Goal: Check status: Check status

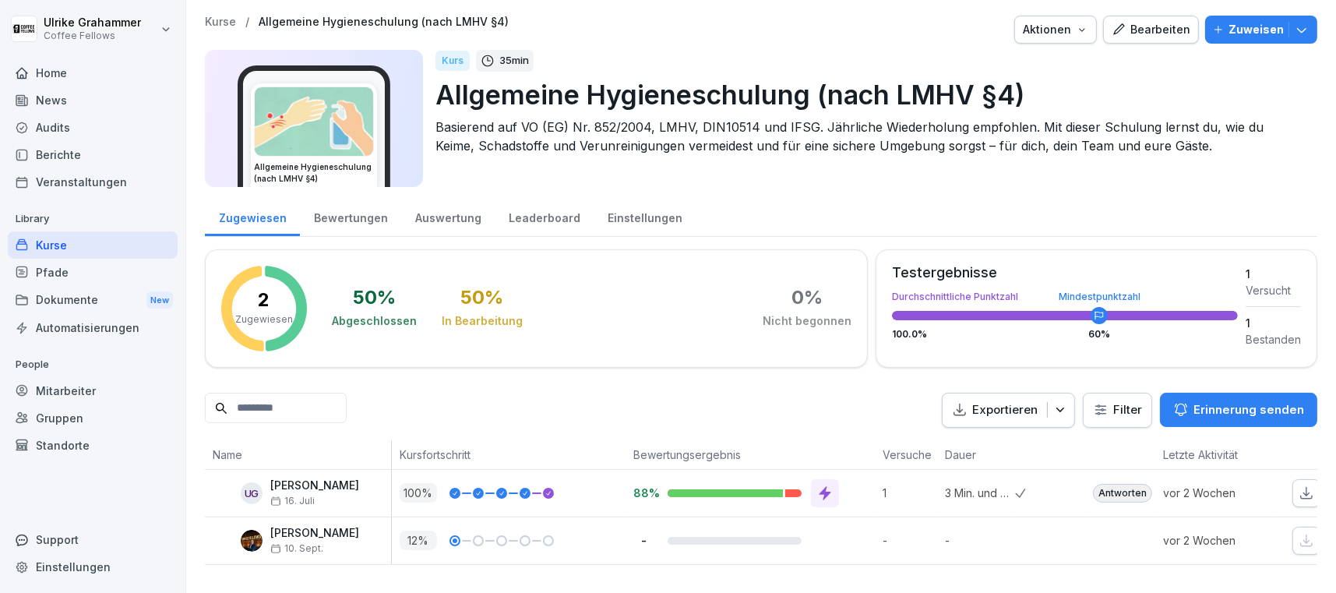
click at [51, 124] on div "Audits" at bounding box center [93, 127] width 170 height 27
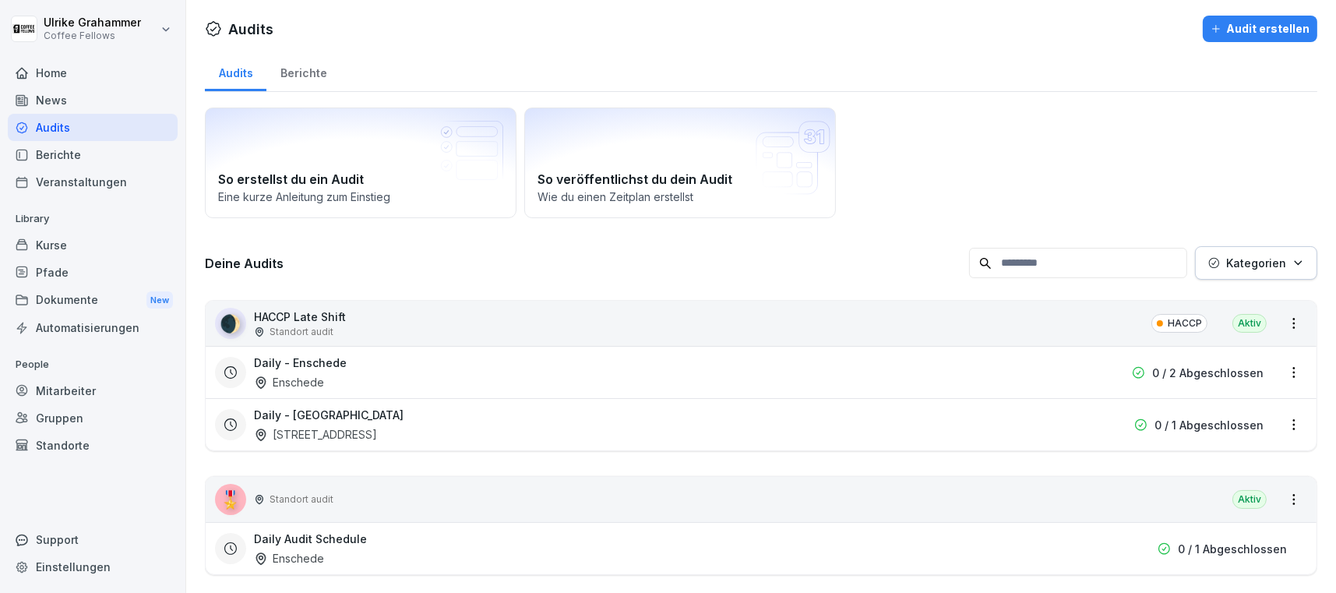
click at [304, 69] on div "Berichte" at bounding box center [303, 71] width 74 height 40
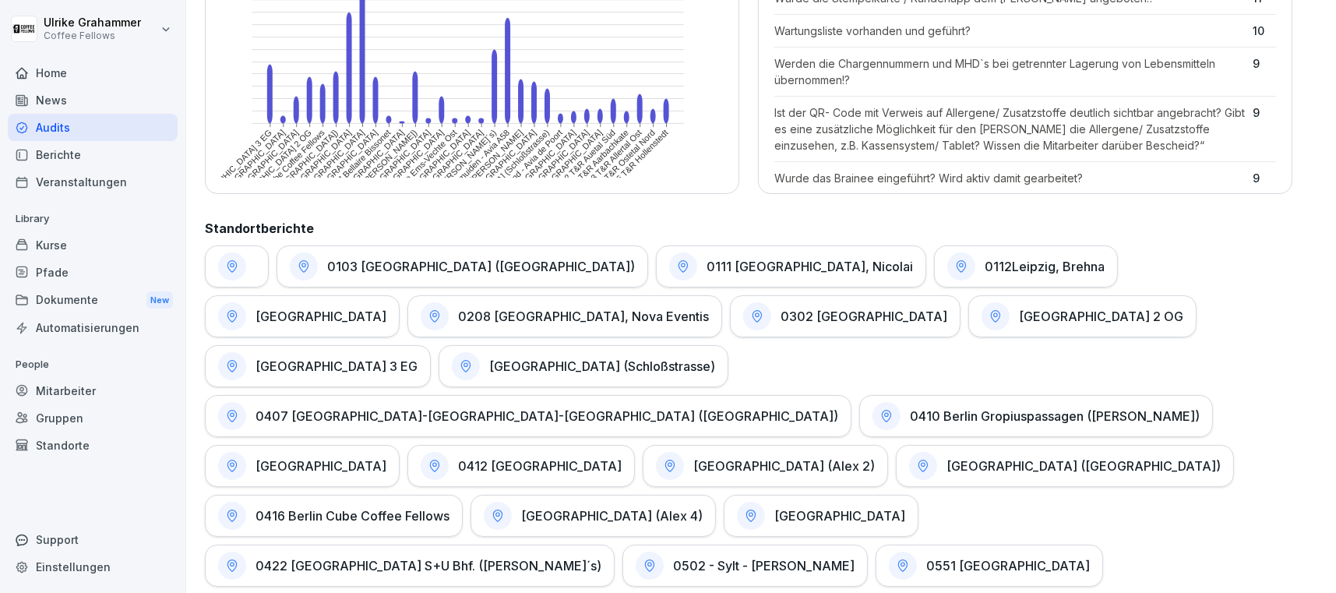
scroll to position [596, 0]
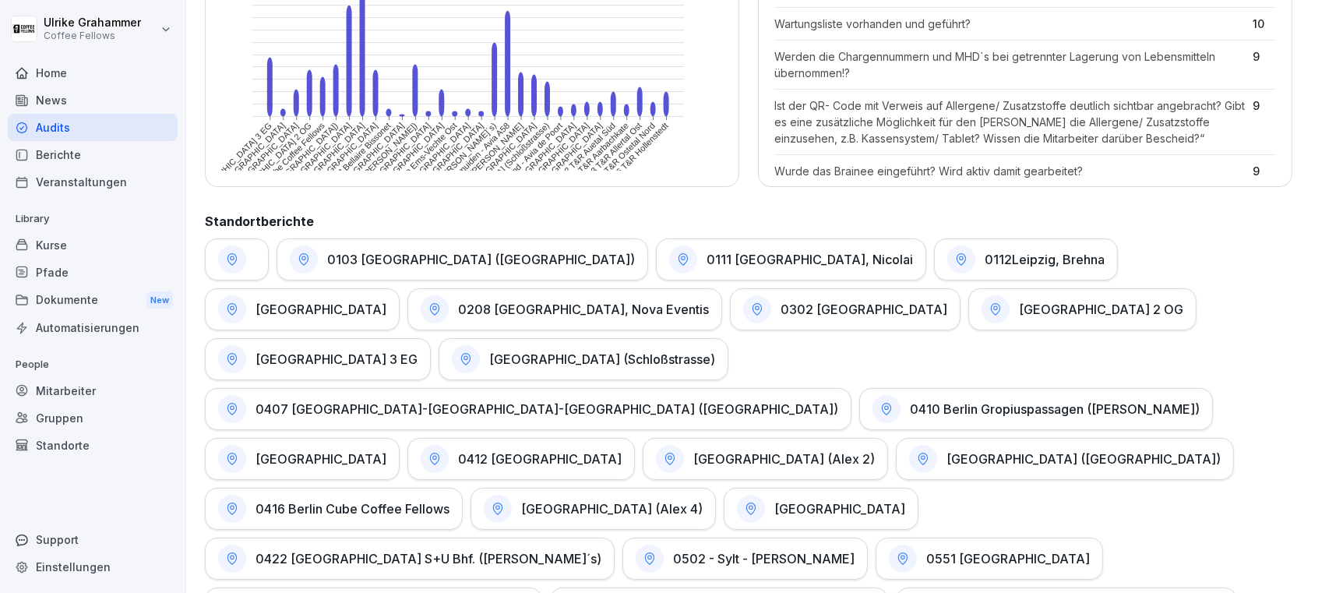
click at [635, 438] on div "0412 [GEOGRAPHIC_DATA]" at bounding box center [520, 459] width 227 height 42
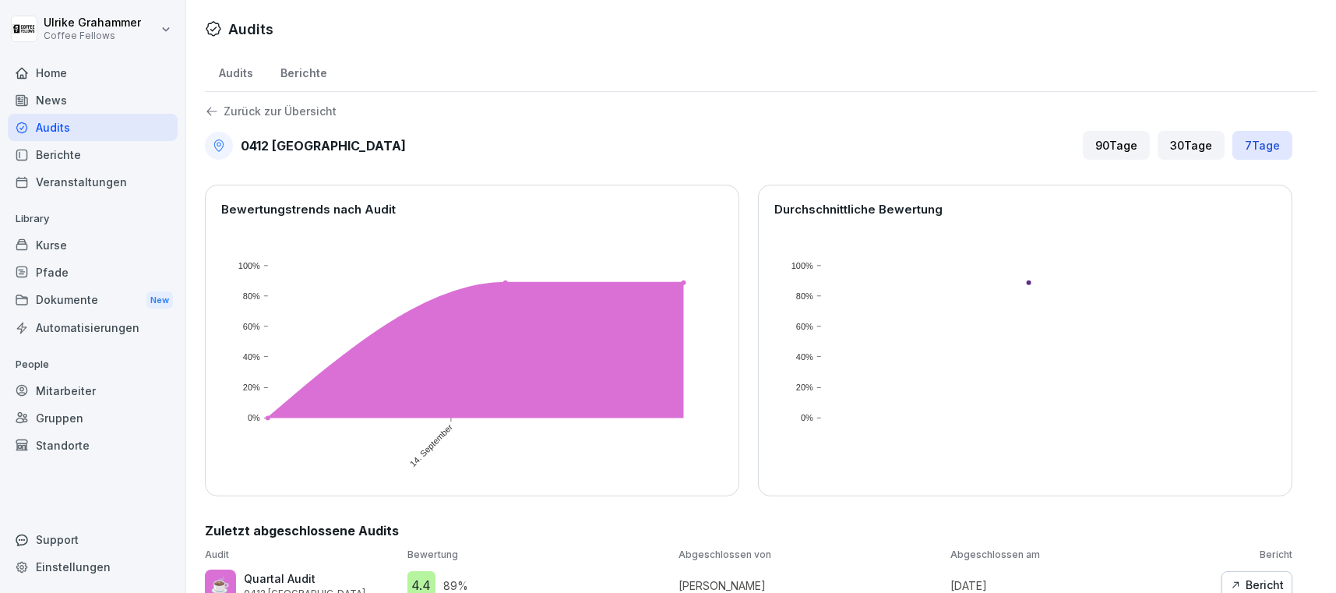
scroll to position [34, 0]
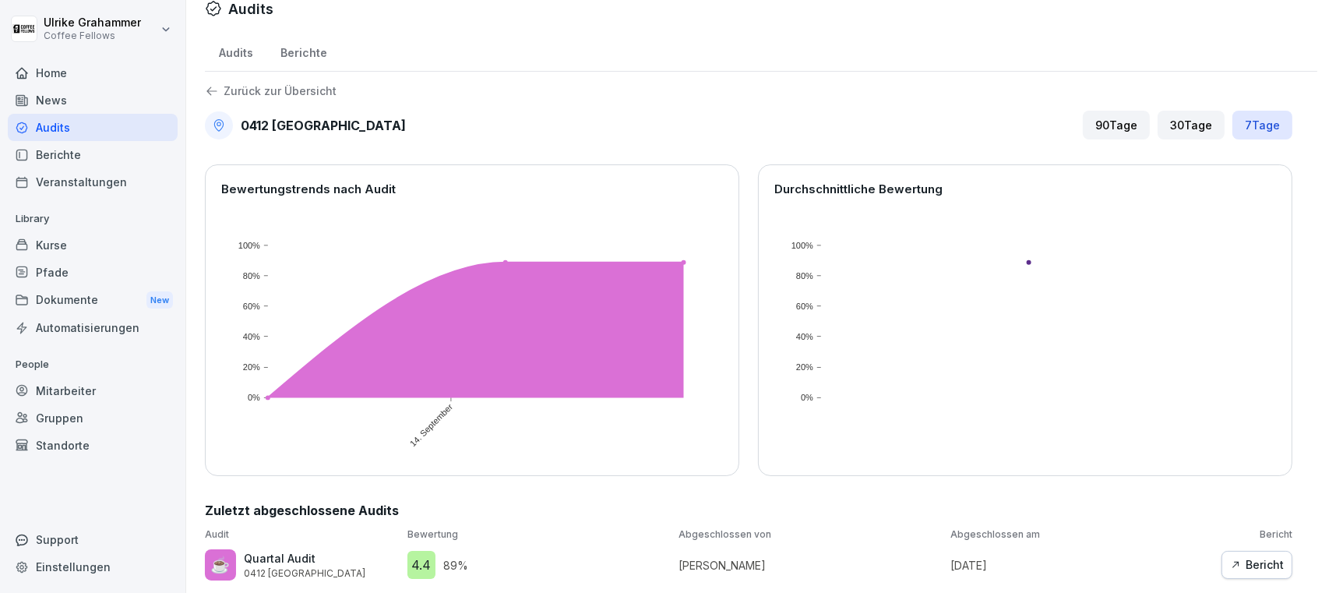
click at [1252, 556] on div "Bericht" at bounding box center [1257, 564] width 54 height 17
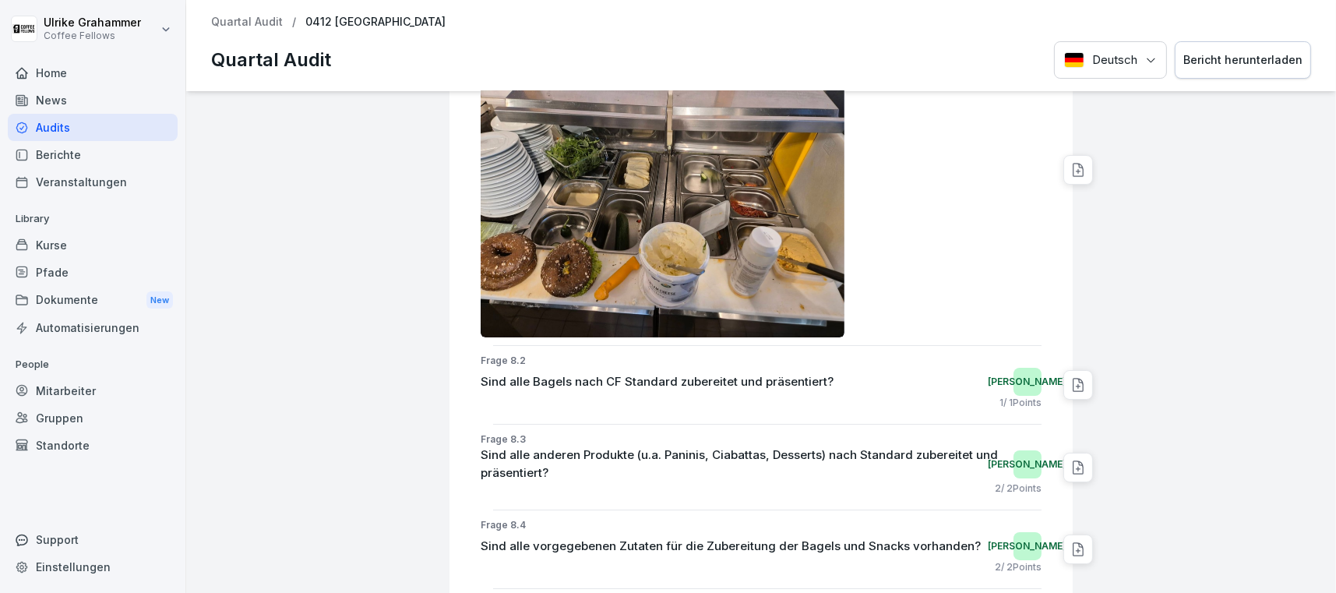
scroll to position [7146, 0]
